Goal: Information Seeking & Learning: Learn about a topic

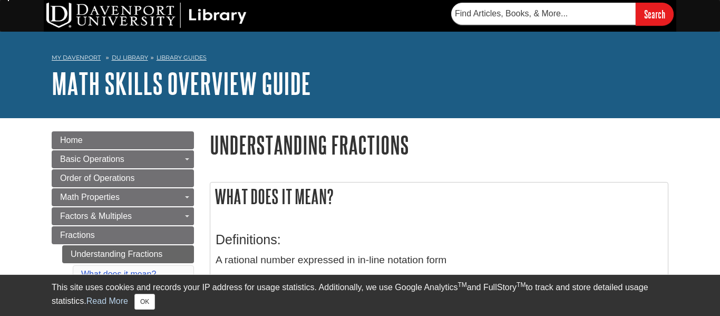
click at [465, 143] on h1 "Understanding Fractions" at bounding box center [439, 144] width 459 height 27
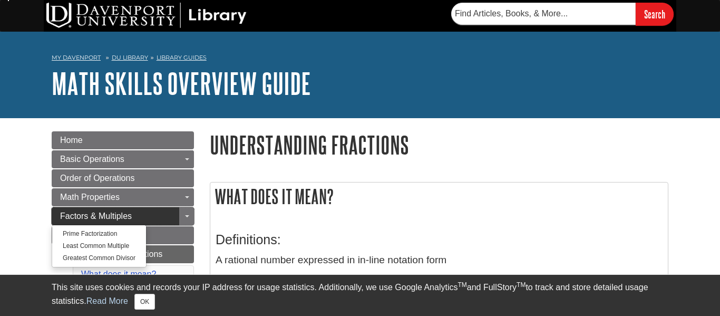
click at [144, 217] on link "Factors & Multiples" at bounding box center [123, 216] width 142 height 18
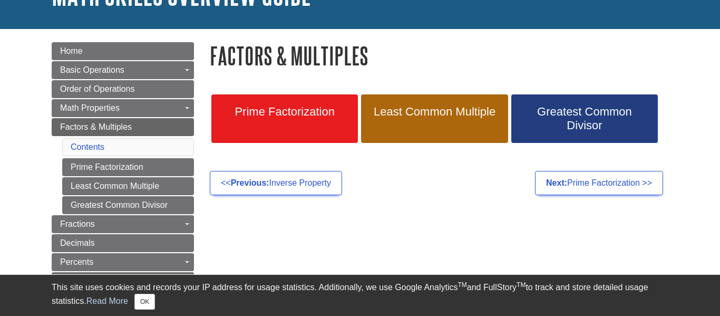
scroll to position [91, 0]
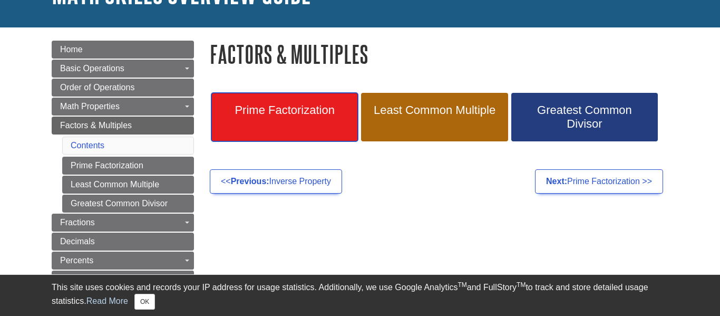
click at [279, 114] on span "Prime Factorization" at bounding box center [284, 110] width 131 height 14
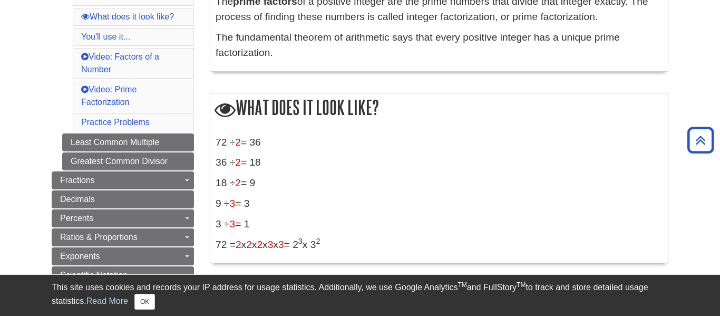
scroll to position [261, 0]
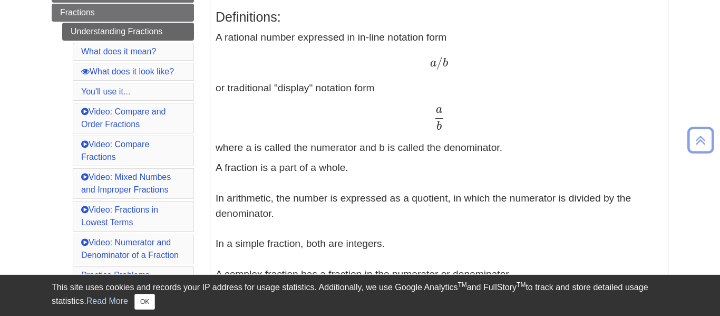
scroll to position [232, 0]
